Goal: Task Accomplishment & Management: Manage account settings

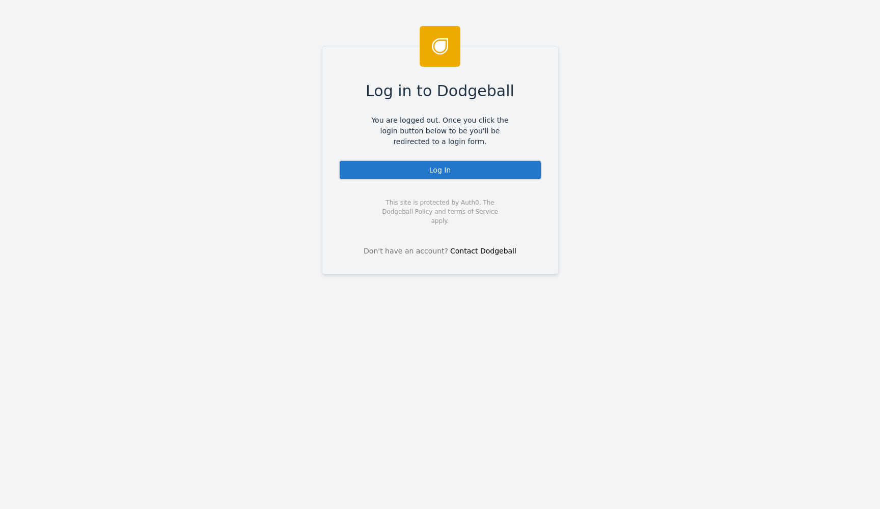
click at [501, 169] on div "Log In" at bounding box center [440, 170] width 203 height 20
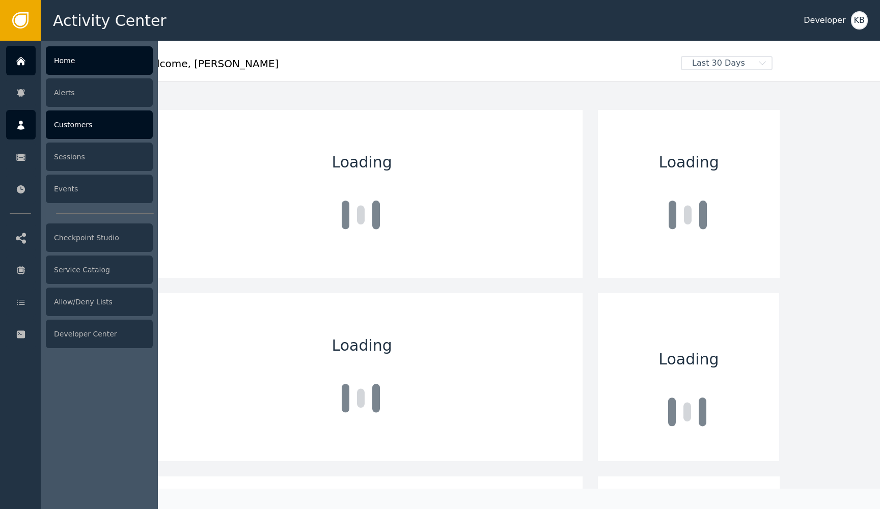
click at [18, 119] on div at bounding box center [21, 125] width 30 height 30
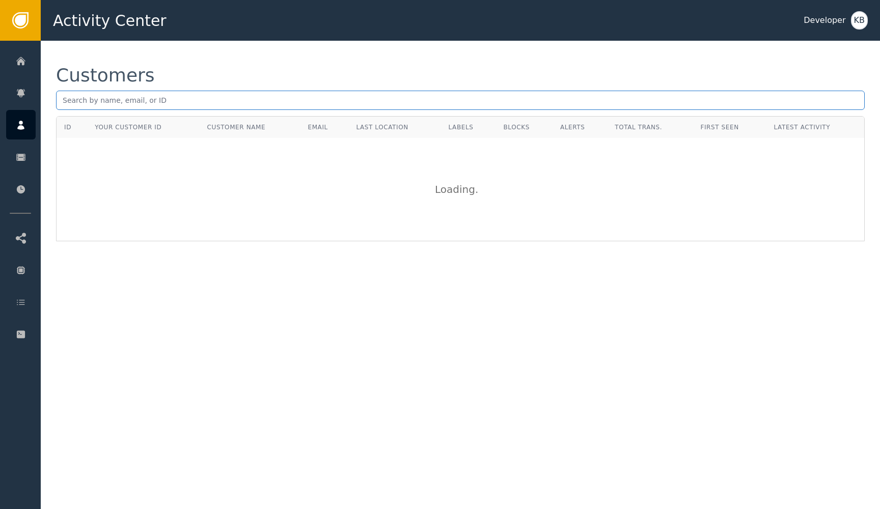
click at [166, 102] on input "text" at bounding box center [460, 100] width 809 height 19
paste input "[EMAIL_ADDRESS][DOMAIN_NAME]"
click at [64, 101] on input "[EMAIL_ADDRESS][DOMAIN_NAME]" at bounding box center [460, 100] width 809 height 19
type input "[EMAIL_ADDRESS][DOMAIN_NAME]"
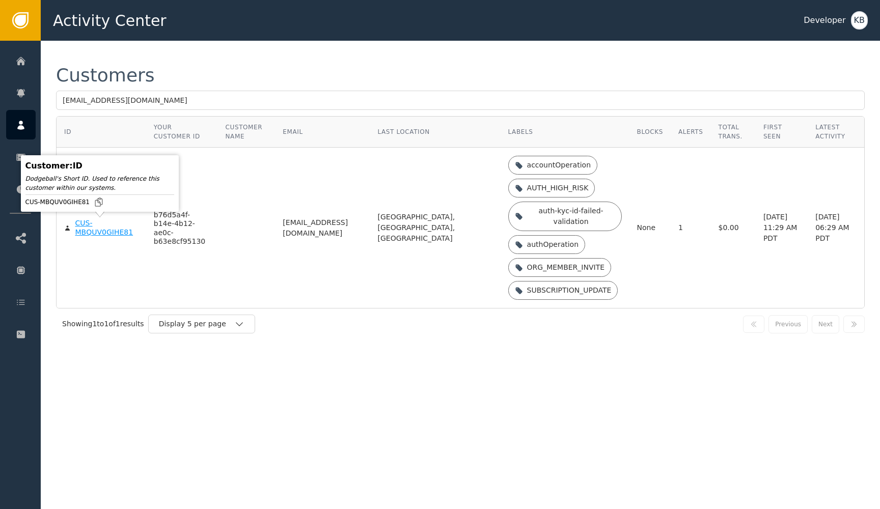
click at [91, 231] on div "CUS-MBQUV0GIHE81" at bounding box center [106, 228] width 63 height 18
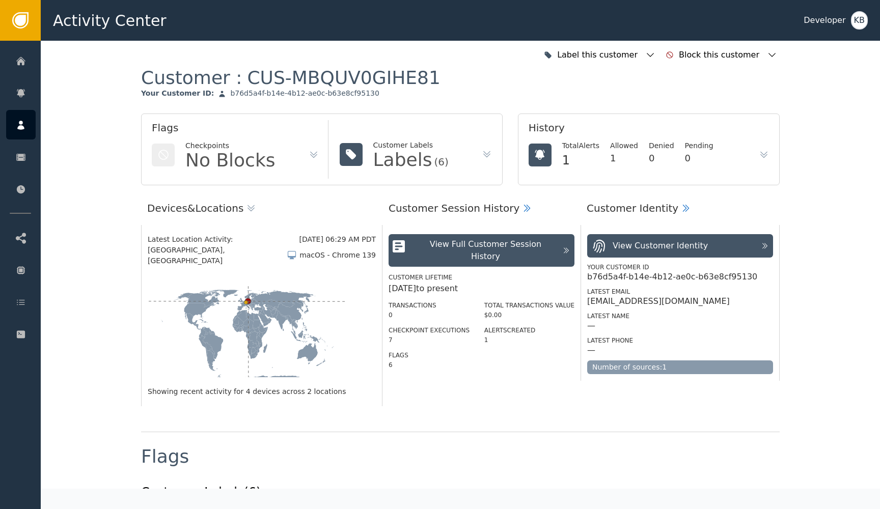
click at [271, 65] on div "Label this customer Block this customer" at bounding box center [460, 55] width 639 height 22
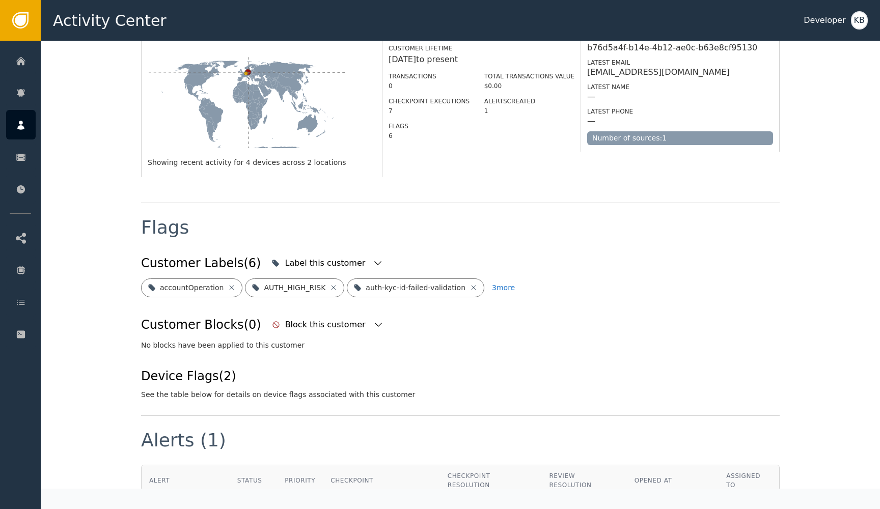
scroll to position [330, 0]
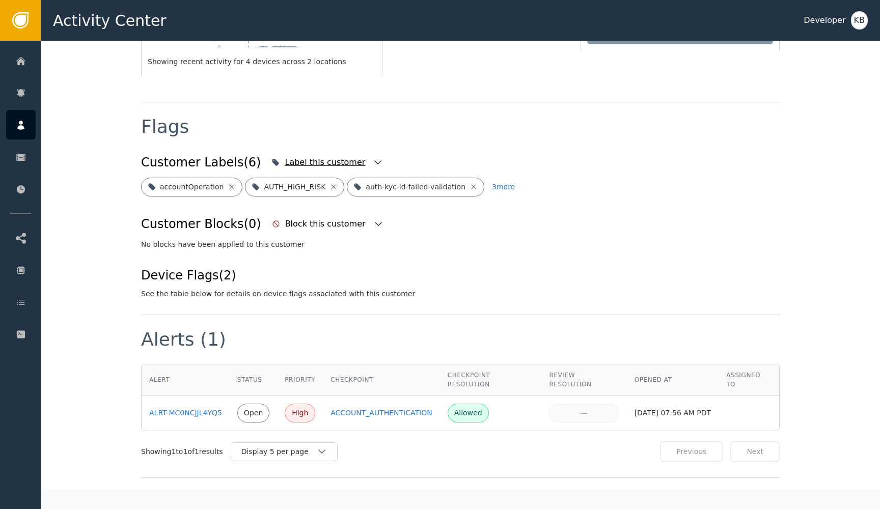
click at [373, 157] on icon "button" at bounding box center [378, 162] width 10 height 10
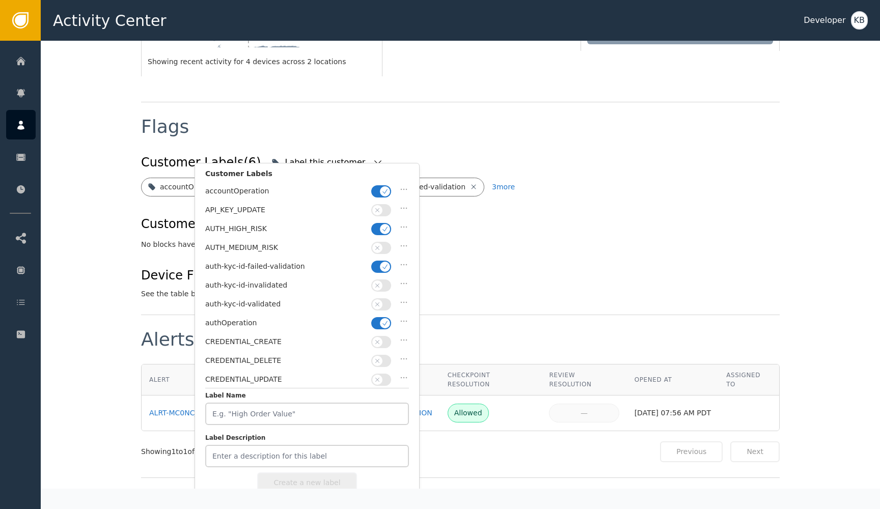
click at [381, 320] on icon "button" at bounding box center [384, 323] width 7 height 7
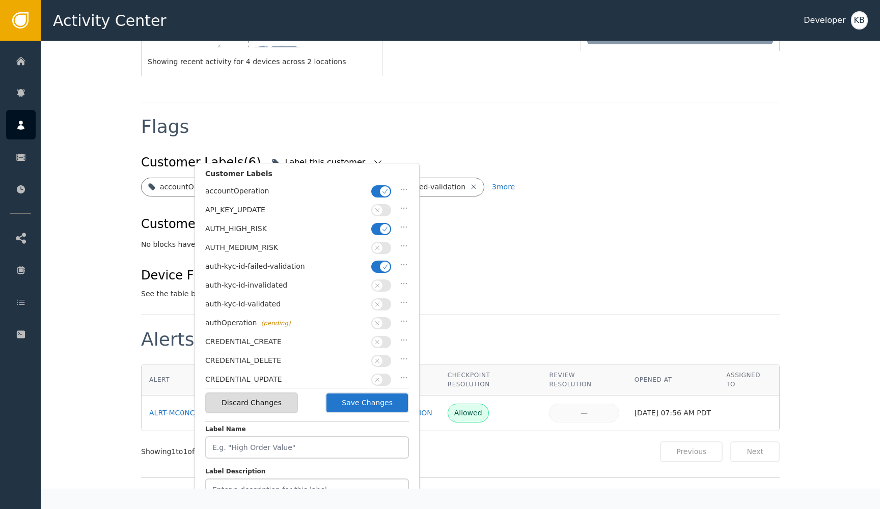
click at [382, 299] on span "button" at bounding box center [377, 304] width 10 height 10
click at [386, 268] on span "button" at bounding box center [385, 267] width 10 height 10
click at [382, 226] on icon "button" at bounding box center [384, 229] width 7 height 7
click at [382, 192] on icon "button" at bounding box center [384, 191] width 7 height 7
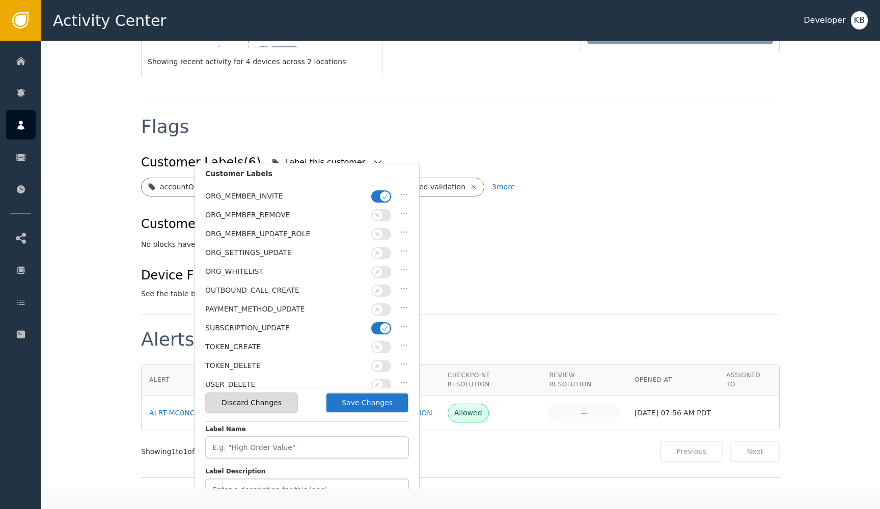
click at [375, 322] on button "button" at bounding box center [381, 328] width 20 height 12
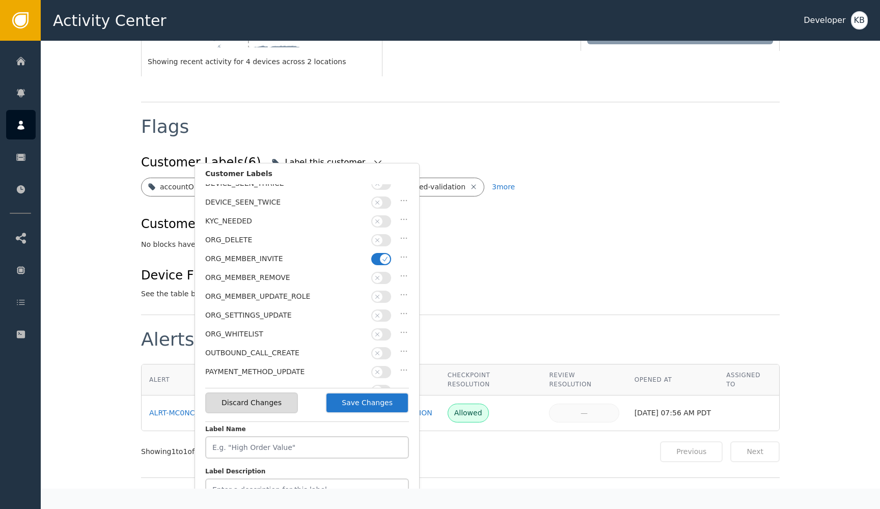
scroll to position [233, 0]
click at [380, 255] on span "button" at bounding box center [385, 260] width 10 height 10
click at [379, 398] on button "Save Changes" at bounding box center [367, 403] width 84 height 21
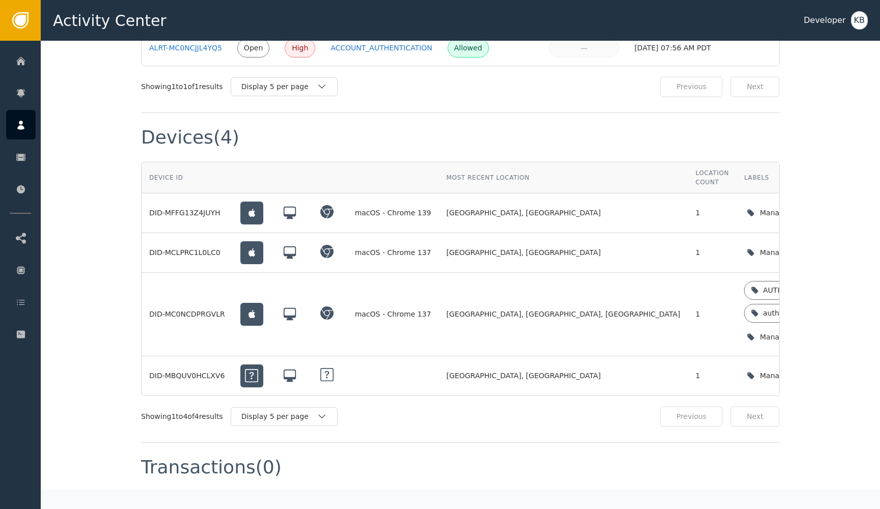
scroll to position [793, 0]
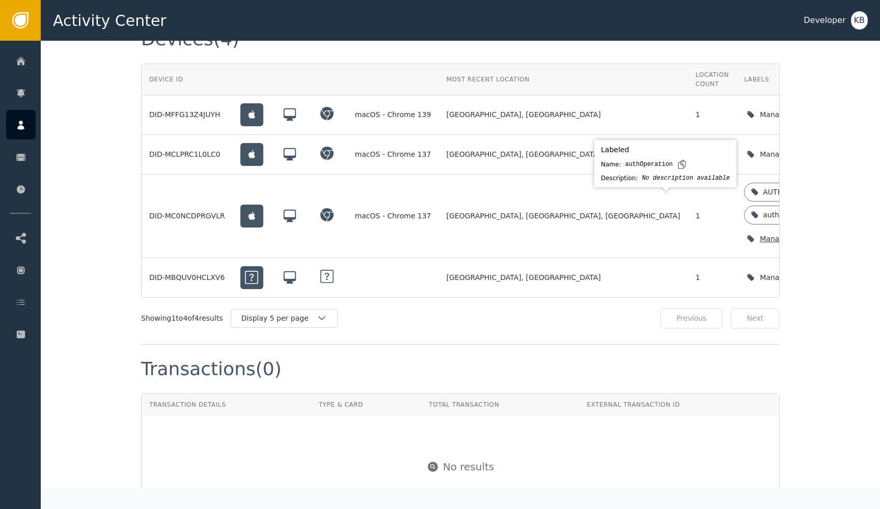
click at [845, 234] on icon "button" at bounding box center [850, 239] width 10 height 10
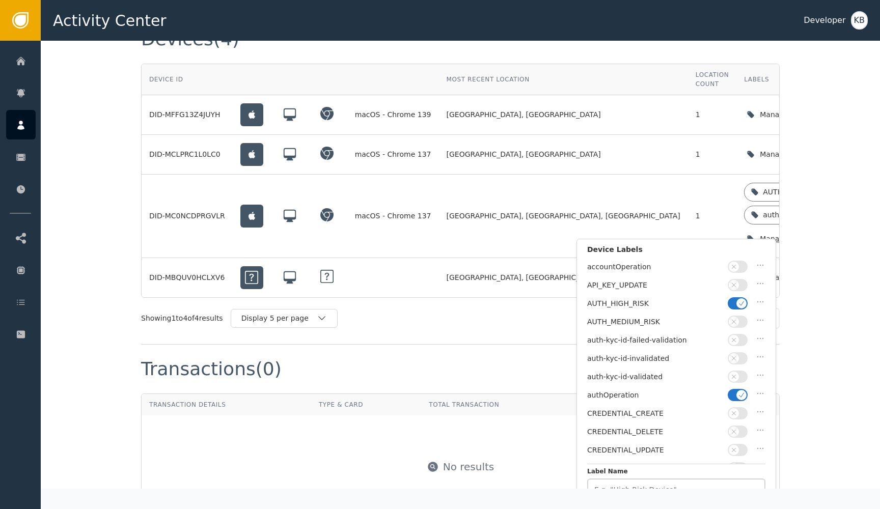
click at [741, 304] on icon "button" at bounding box center [741, 303] width 7 height 7
click at [741, 398] on div "authOperation" at bounding box center [676, 398] width 178 height 18
click at [738, 372] on span "button" at bounding box center [734, 377] width 10 height 10
click at [738, 393] on icon "button" at bounding box center [741, 395] width 7 height 7
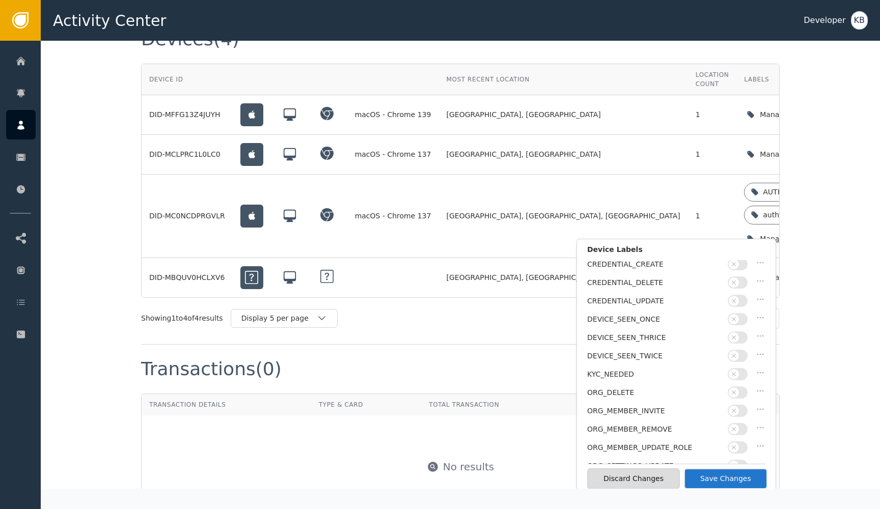
scroll to position [228, 0]
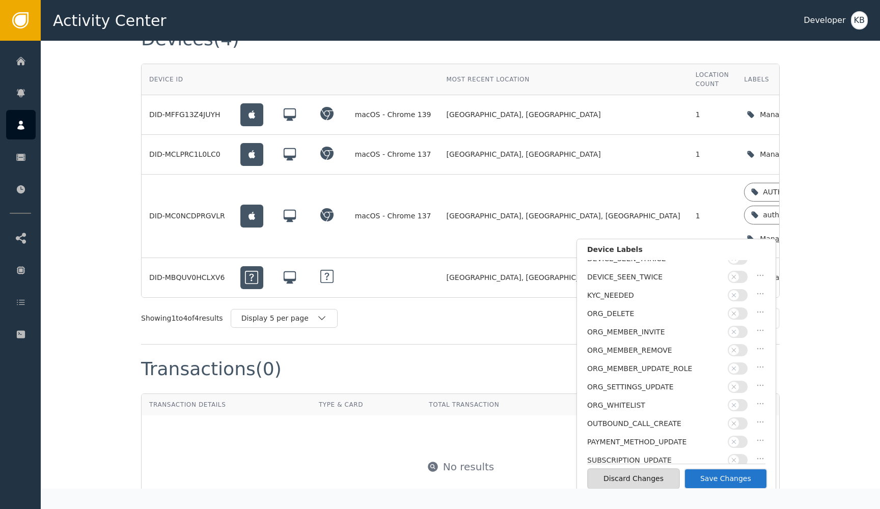
click at [732, 476] on button "Save Changes" at bounding box center [726, 478] width 84 height 21
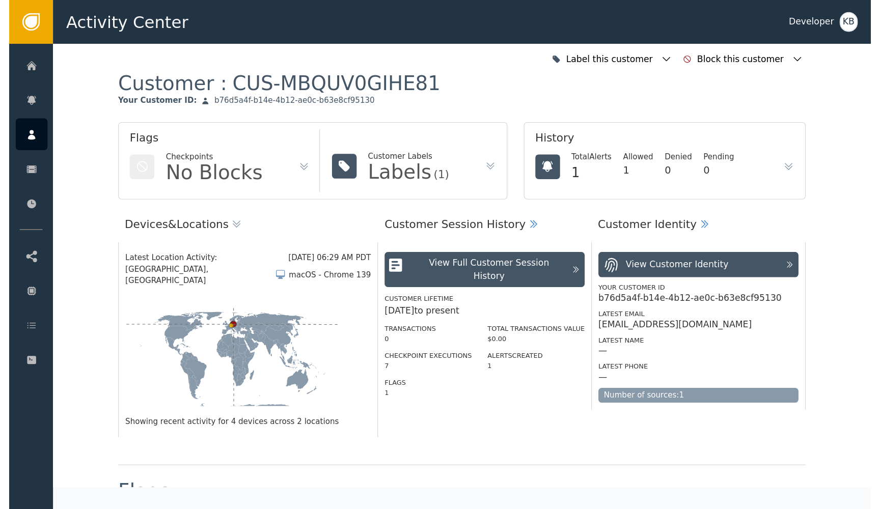
scroll to position [0, 0]
